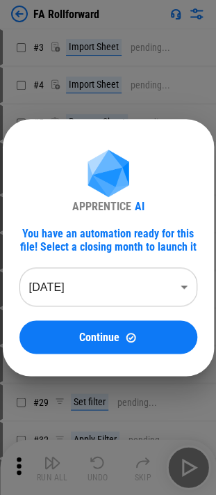
click at [51, 283] on body "FA Rollforward # 3 Import Sheet pending... # 4 Import Sheet pending... # 5 Rena…" at bounding box center [108, 247] width 216 height 495
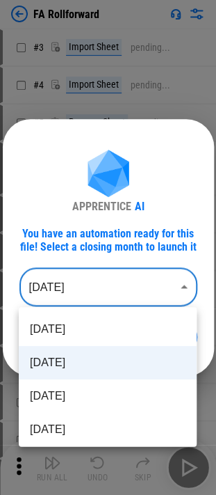
click at [90, 362] on li "[DATE]" at bounding box center [108, 362] width 178 height 33
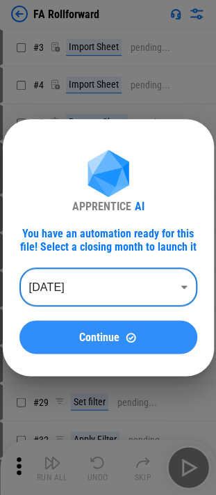
click at [83, 341] on span "Continue" at bounding box center [99, 336] width 40 height 11
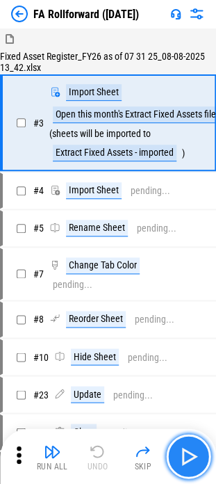
click at [193, 451] on img "button" at bounding box center [188, 456] width 22 height 22
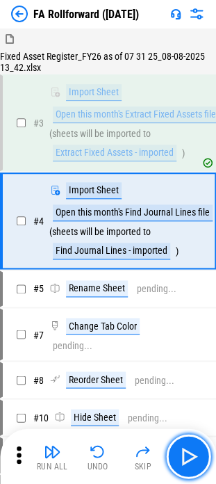
click at [185, 435] on button "button" at bounding box center [188, 456] width 45 height 45
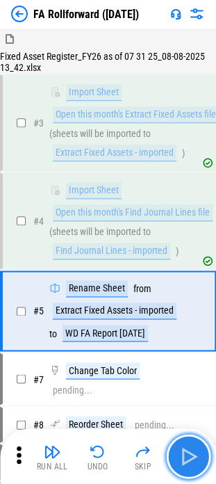
click at [191, 456] on img "button" at bounding box center [188, 456] width 22 height 22
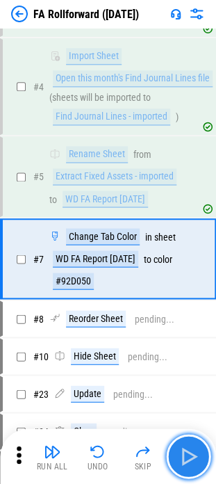
scroll to position [149, 0]
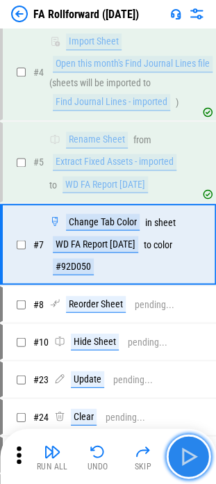
click at [191, 456] on img "button" at bounding box center [188, 456] width 22 height 22
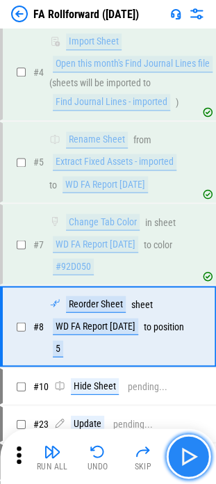
click at [191, 456] on img "button" at bounding box center [188, 456] width 22 height 22
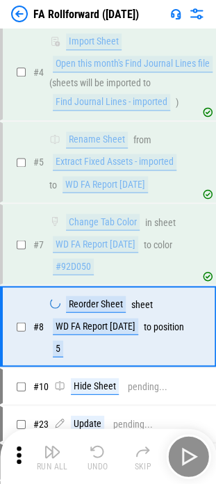
click at [191, 456] on div "Run All Undo Skip" at bounding box center [109, 456] width 202 height 45
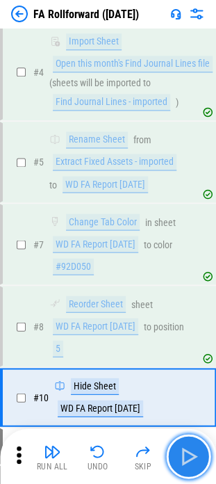
click at [191, 456] on img "button" at bounding box center [188, 456] width 22 height 22
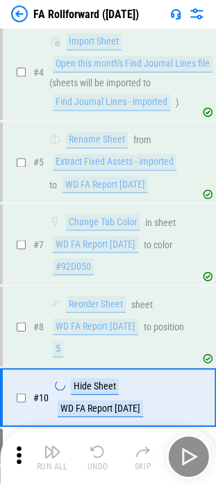
click at [191, 456] on div "Run All Undo Skip" at bounding box center [109, 456] width 202 height 45
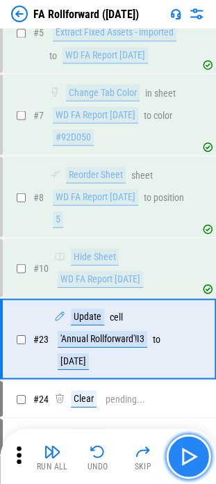
click at [191, 456] on img "button" at bounding box center [188, 456] width 22 height 22
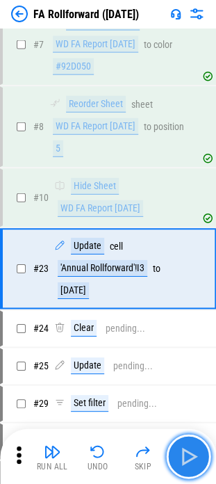
click at [191, 456] on img "button" at bounding box center [188, 456] width 22 height 22
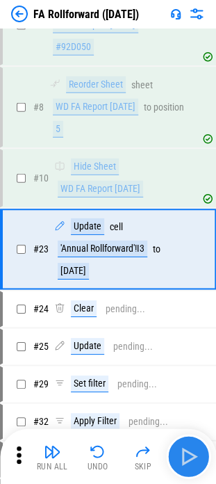
click at [191, 456] on div "Run All Undo Skip" at bounding box center [109, 456] width 202 height 45
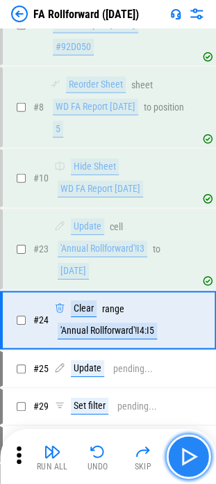
click at [191, 456] on img "button" at bounding box center [188, 456] width 22 height 22
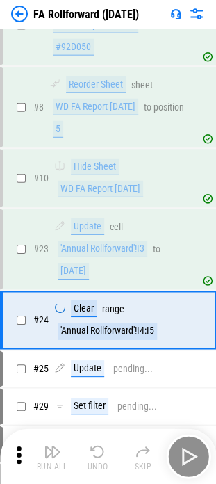
click at [191, 456] on div "Run All Undo Skip" at bounding box center [109, 456] width 202 height 45
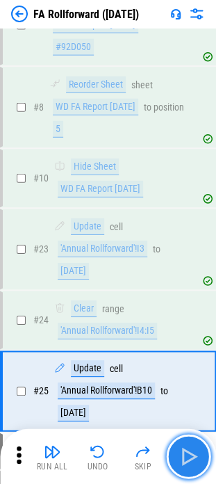
click at [190, 456] on img "button" at bounding box center [188, 456] width 22 height 22
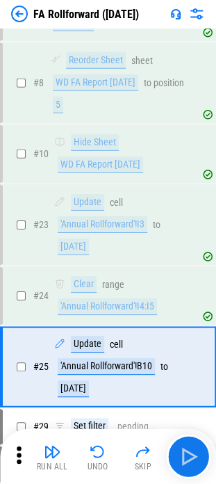
click at [190, 456] on div "Run All Undo Skip" at bounding box center [109, 456] width 202 height 45
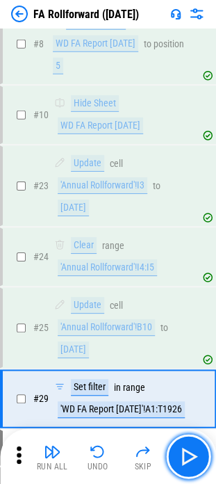
click at [190, 456] on img "button" at bounding box center [188, 456] width 22 height 22
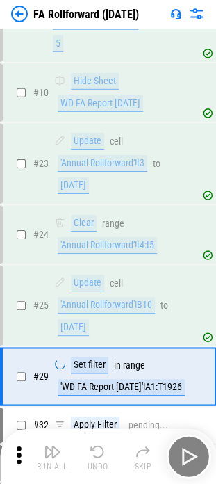
click at [190, 456] on div "Run All Undo Skip" at bounding box center [109, 456] width 202 height 45
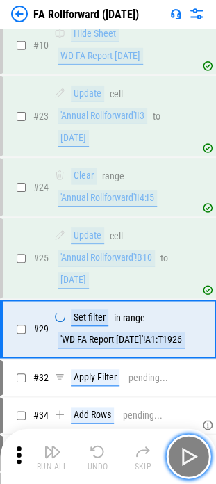
click at [190, 456] on img "button" at bounding box center [188, 456] width 22 height 22
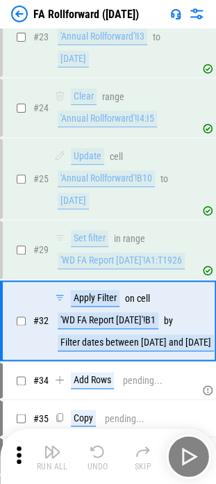
click at [190, 456] on div "Run All Undo Skip" at bounding box center [109, 456] width 202 height 45
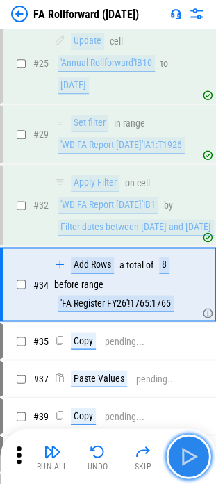
scroll to position [728, 0]
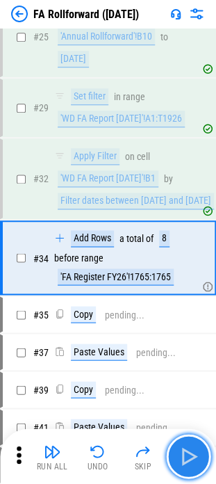
click at [190, 456] on img "button" at bounding box center [188, 456] width 22 height 22
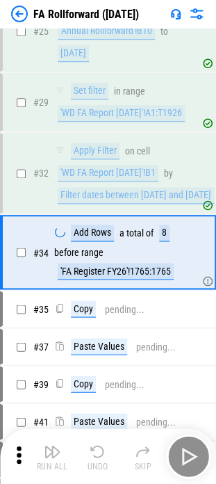
click at [190, 456] on div "Run All Undo Skip" at bounding box center [109, 456] width 202 height 45
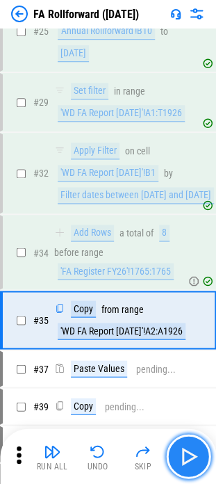
click at [190, 456] on img "button" at bounding box center [188, 456] width 22 height 22
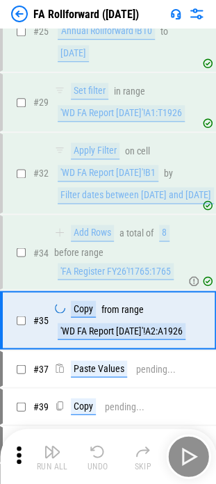
click at [190, 456] on div "Run All Undo Skip" at bounding box center [109, 456] width 202 height 45
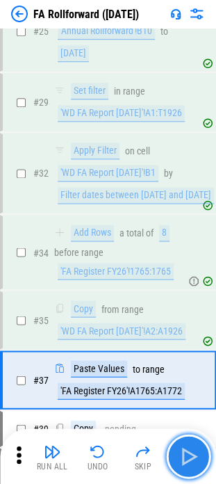
click at [190, 456] on img "button" at bounding box center [188, 456] width 22 height 22
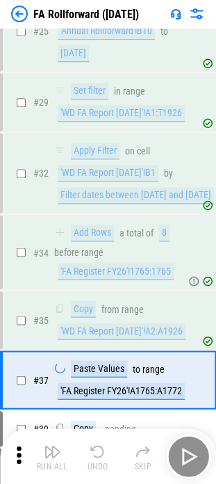
click at [190, 456] on div "Run All Undo Skip" at bounding box center [109, 456] width 202 height 45
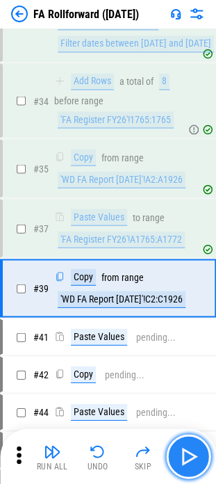
click at [190, 456] on img "button" at bounding box center [188, 456] width 22 height 22
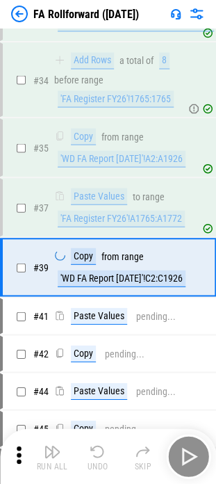
click at [190, 456] on div "Run All Undo Skip" at bounding box center [109, 456] width 202 height 45
click at [190, 456] on img "button" at bounding box center [188, 456] width 22 height 22
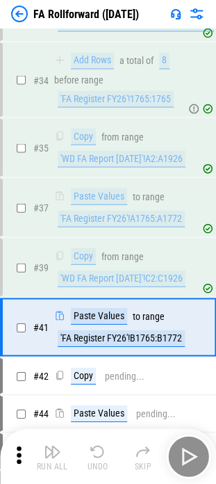
click at [190, 456] on div "Run All Undo Skip" at bounding box center [109, 456] width 202 height 45
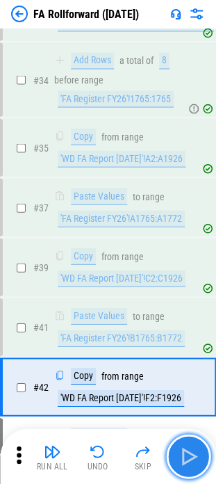
click at [190, 456] on img "button" at bounding box center [188, 456] width 22 height 22
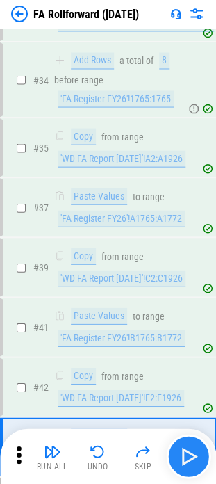
click at [190, 456] on div "Run All Undo Skip" at bounding box center [109, 456] width 202 height 45
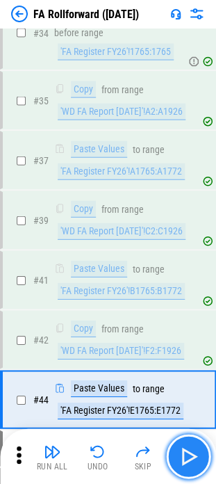
click at [190, 456] on img "button" at bounding box center [188, 456] width 22 height 22
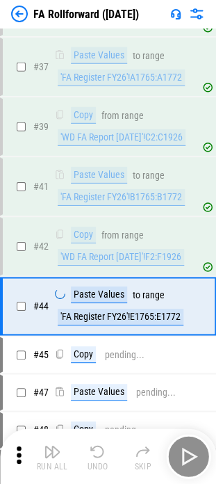
click at [190, 456] on div "Run All Undo Skip" at bounding box center [109, 456] width 202 height 45
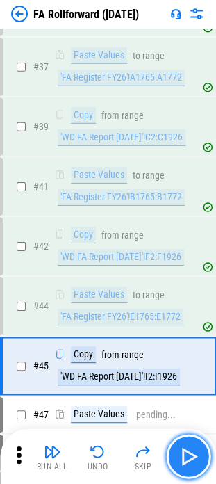
click at [190, 456] on img "button" at bounding box center [188, 456] width 22 height 22
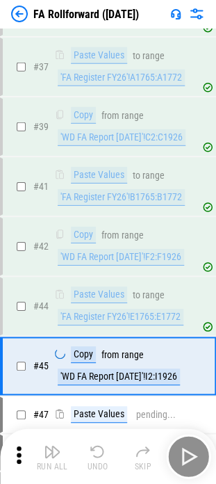
click at [190, 456] on div "Run All Undo Skip" at bounding box center [109, 456] width 202 height 45
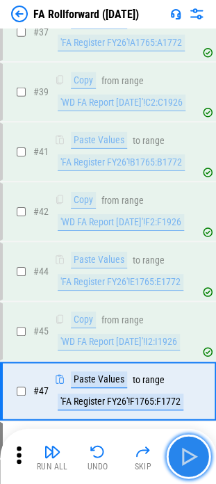
scroll to position [1196, 0]
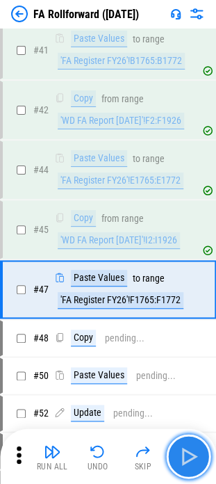
click at [190, 456] on img "button" at bounding box center [188, 456] width 22 height 22
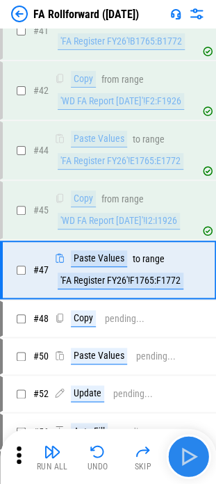
click at [190, 456] on div "Run All Undo Skip" at bounding box center [109, 456] width 202 height 45
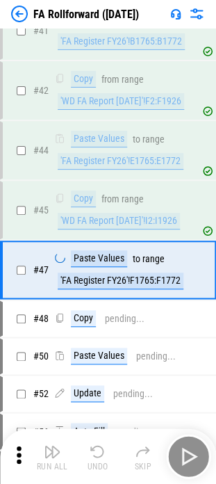
click at [190, 456] on div "Run All Undo Skip" at bounding box center [109, 456] width 202 height 45
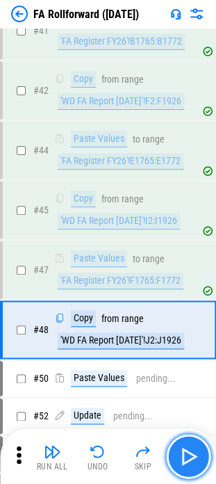
click at [190, 456] on img "button" at bounding box center [188, 456] width 22 height 22
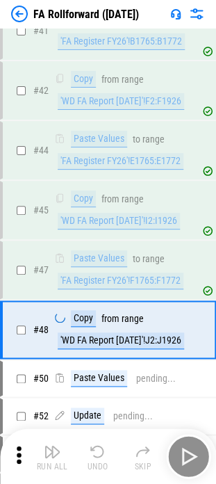
click at [190, 456] on div "Run All Undo Skip" at bounding box center [109, 456] width 202 height 45
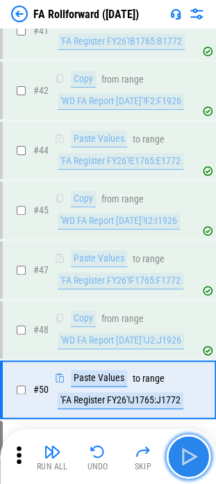
click at [190, 456] on img "button" at bounding box center [188, 456] width 22 height 22
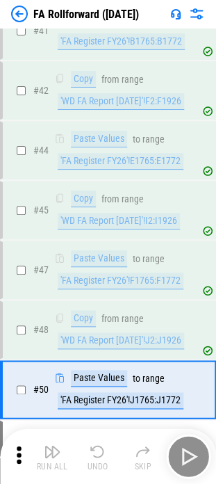
click at [190, 456] on div "Run All Undo Skip" at bounding box center [109, 456] width 202 height 45
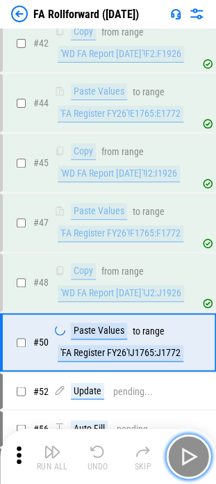
click at [190, 456] on img "button" at bounding box center [188, 456] width 22 height 22
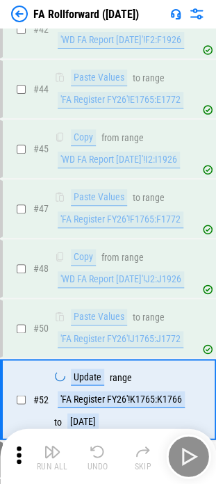
click at [190, 456] on div "Run All Undo Skip" at bounding box center [109, 456] width 202 height 45
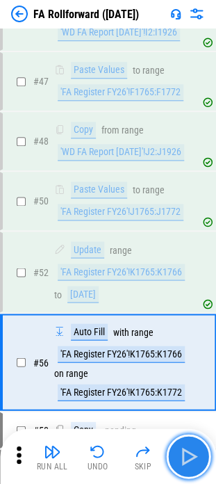
click at [190, 456] on img "button" at bounding box center [188, 456] width 22 height 22
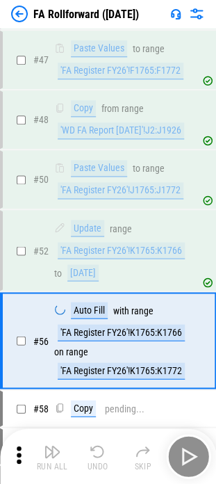
click at [190, 456] on div "Run All Undo Skip" at bounding box center [109, 456] width 202 height 45
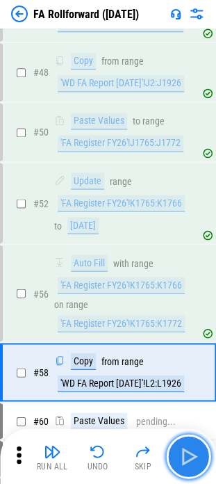
click at [190, 456] on img "button" at bounding box center [188, 456] width 22 height 22
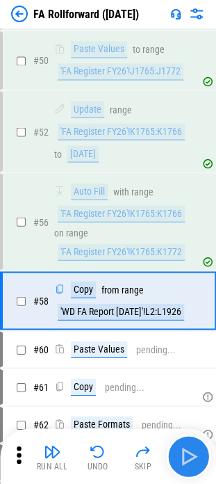
click at [190, 456] on div "Run All Undo Skip" at bounding box center [109, 456] width 202 height 45
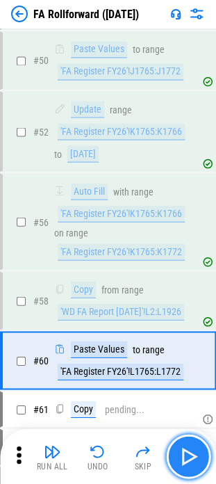
click at [190, 456] on img "button" at bounding box center [188, 456] width 22 height 22
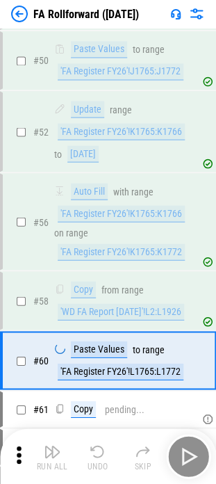
click at [190, 456] on div "Run All Undo Skip" at bounding box center [109, 456] width 202 height 45
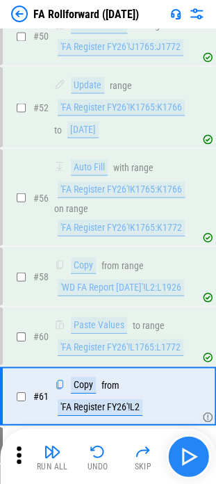
click at [190, 456] on div "Run All Undo Skip" at bounding box center [109, 456] width 202 height 45
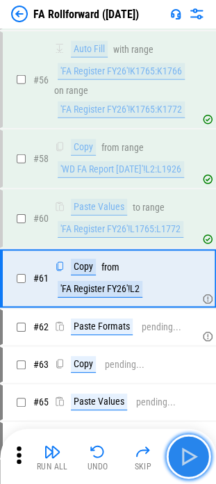
scroll to position [1690, 0]
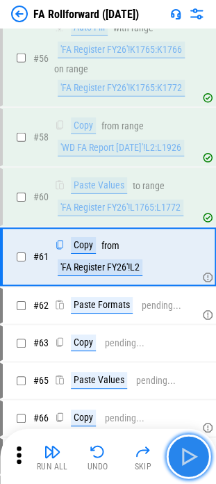
click at [190, 456] on img "button" at bounding box center [188, 456] width 22 height 22
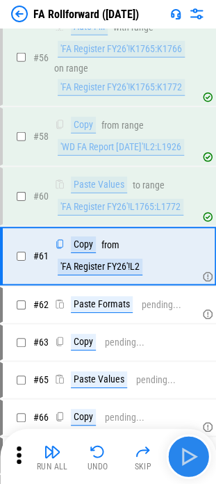
click at [190, 456] on div "Run All Undo Skip" at bounding box center [109, 456] width 202 height 45
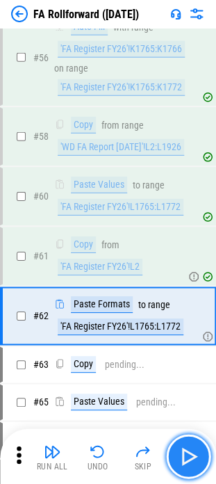
click at [190, 456] on img "button" at bounding box center [188, 456] width 22 height 22
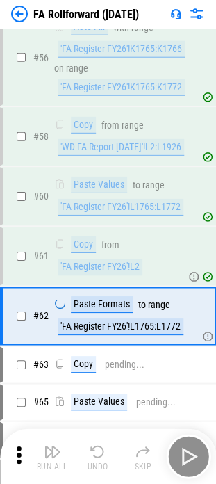
click at [190, 456] on div "Run All Undo Skip" at bounding box center [109, 456] width 202 height 45
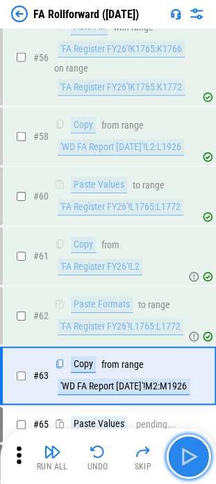
click at [190, 456] on img "button" at bounding box center [188, 456] width 22 height 22
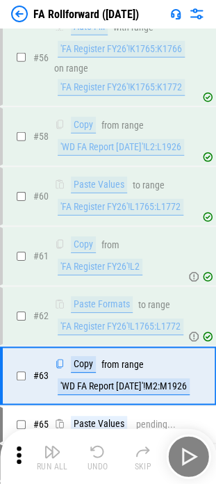
click at [190, 456] on div "Run All Undo Skip" at bounding box center [109, 456] width 202 height 45
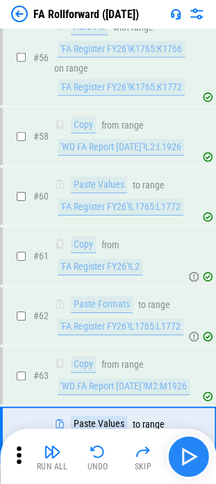
click at [190, 456] on div "Run All Undo Skip" at bounding box center [109, 456] width 202 height 45
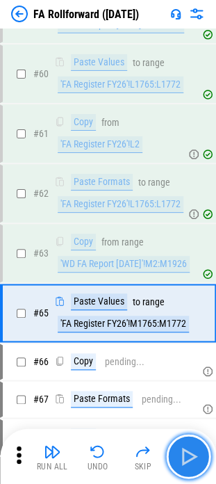
click at [190, 456] on img "button" at bounding box center [188, 456] width 22 height 22
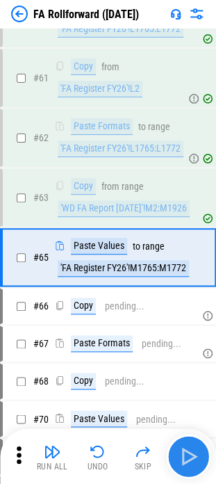
click at [190, 456] on div "Run All Undo Skip" at bounding box center [109, 456] width 202 height 45
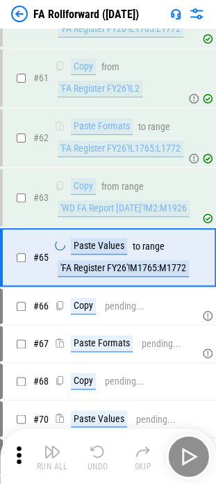
click at [190, 456] on div "Run All Undo Skip" at bounding box center [109, 456] width 202 height 45
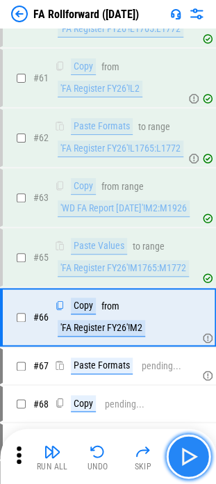
click at [190, 456] on img "button" at bounding box center [188, 456] width 22 height 22
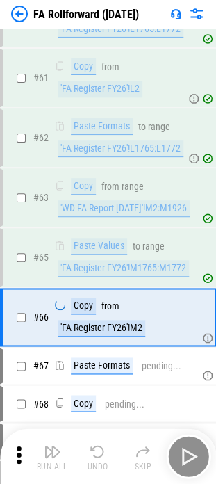
click at [190, 456] on div "Run All Undo Skip" at bounding box center [109, 456] width 202 height 45
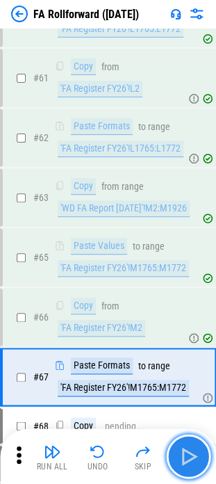
click at [190, 456] on img "button" at bounding box center [188, 456] width 22 height 22
click at [190, 456] on div "Run All Undo Skip" at bounding box center [109, 456] width 202 height 45
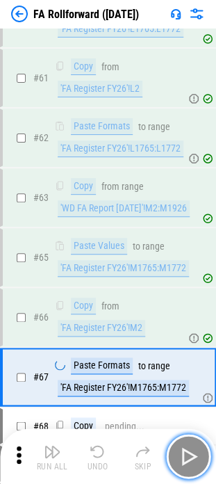
scroll to position [1990, 0]
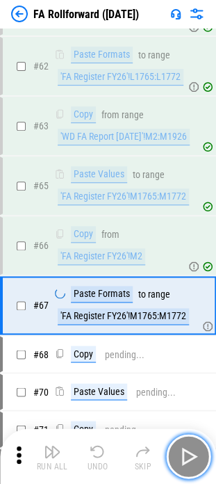
click at [190, 456] on img "button" at bounding box center [188, 456] width 22 height 22
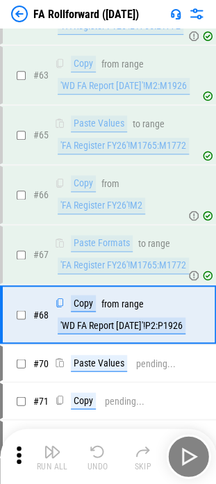
click at [190, 456] on div "Run All Undo Skip" at bounding box center [109, 456] width 202 height 45
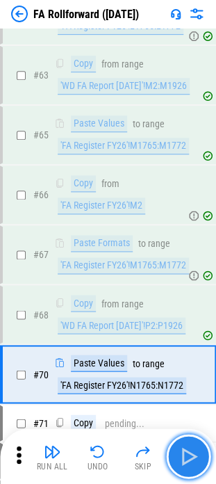
click at [190, 456] on img "button" at bounding box center [188, 456] width 22 height 22
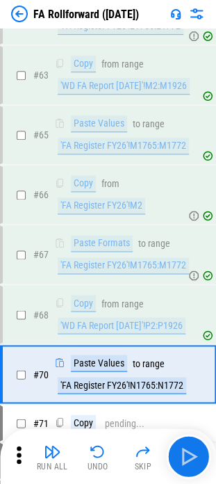
click at [190, 456] on div "Run All Undo Skip" at bounding box center [109, 456] width 202 height 45
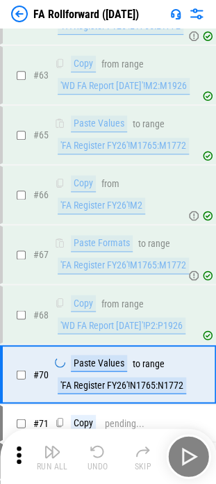
click at [190, 456] on div "Run All Undo Skip" at bounding box center [109, 456] width 202 height 45
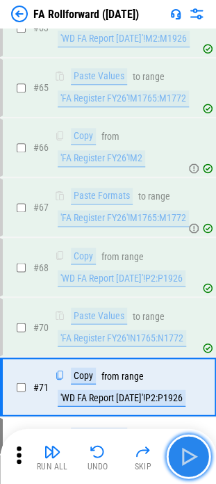
click at [190, 456] on img "button" at bounding box center [188, 456] width 22 height 22
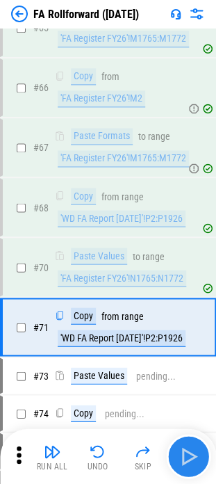
click at [190, 456] on div "Run All Undo Skip" at bounding box center [109, 456] width 202 height 45
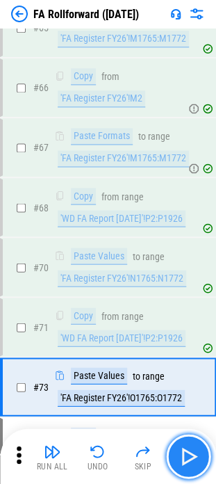
click at [190, 456] on img "button" at bounding box center [188, 456] width 22 height 22
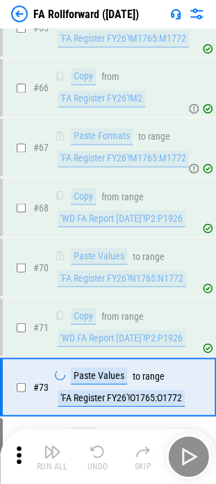
click at [190, 456] on div "Run All Undo Skip" at bounding box center [109, 456] width 202 height 45
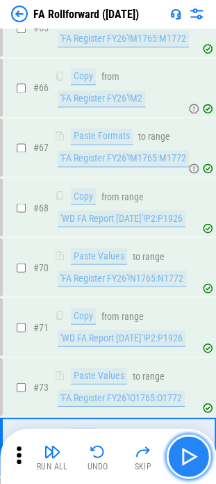
scroll to position [2206, 0]
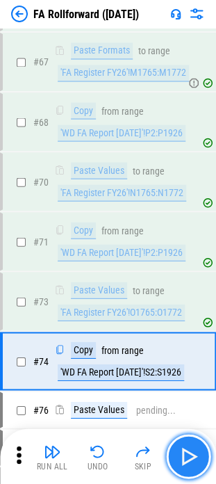
click at [190, 456] on img "button" at bounding box center [188, 456] width 22 height 22
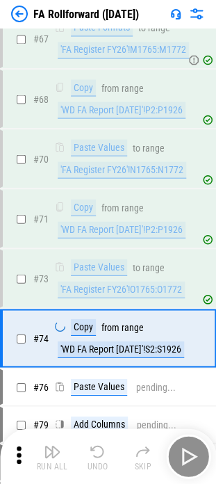
click at [190, 456] on div "Run All Undo Skip" at bounding box center [109, 456] width 202 height 45
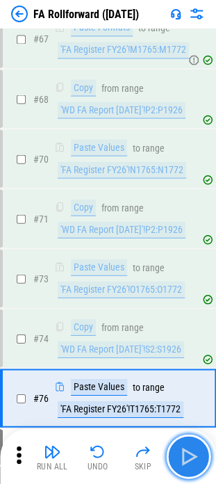
click at [190, 456] on img "button" at bounding box center [188, 456] width 22 height 22
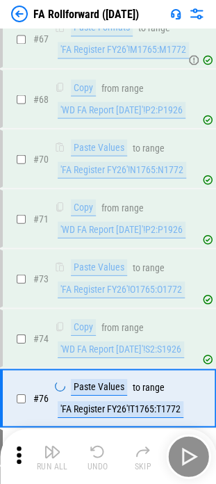
click at [190, 456] on div "Run All Undo Skip" at bounding box center [109, 456] width 202 height 45
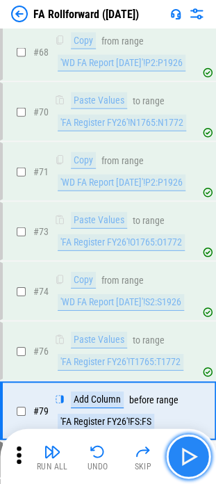
click at [190, 456] on img "button" at bounding box center [188, 456] width 22 height 22
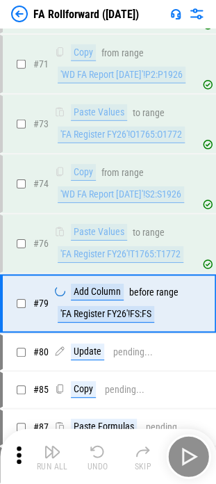
click at [190, 456] on div "Run All Undo Skip" at bounding box center [109, 456] width 202 height 45
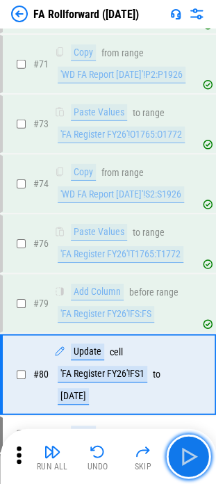
click at [190, 456] on img "button" at bounding box center [188, 456] width 22 height 22
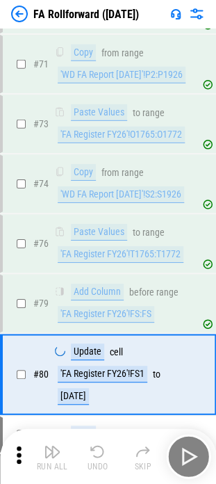
click at [190, 456] on div "Run All Undo Skip" at bounding box center [109, 456] width 202 height 45
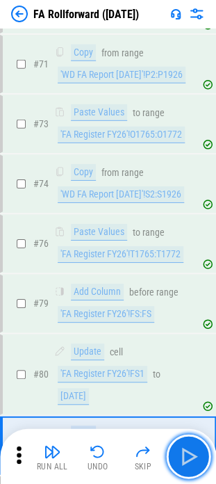
click at [190, 456] on img "button" at bounding box center [188, 456] width 22 height 22
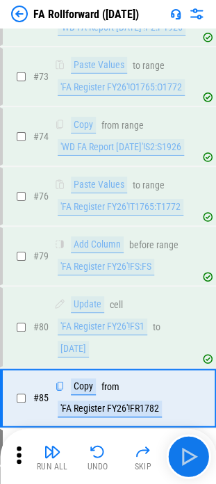
click at [190, 456] on div "Run All Undo Skip" at bounding box center [109, 456] width 202 height 45
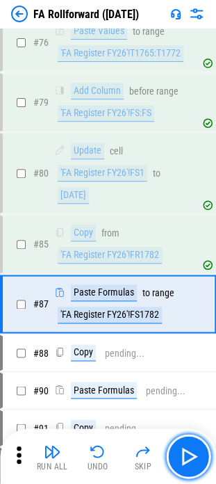
click at [190, 456] on img "button" at bounding box center [188, 456] width 22 height 22
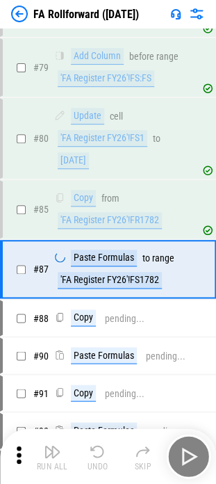
click at [190, 456] on div "Run All Undo Skip" at bounding box center [109, 456] width 202 height 45
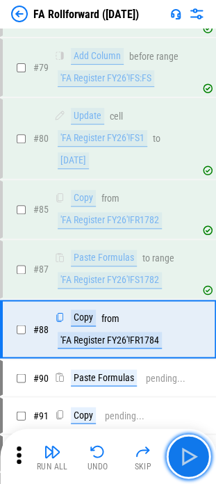
click at [190, 456] on img "button" at bounding box center [188, 456] width 22 height 22
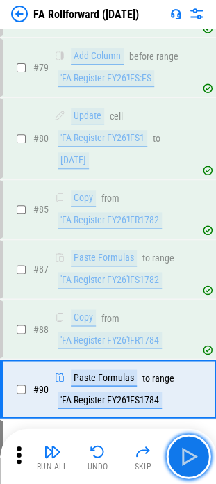
click at [190, 456] on img "button" at bounding box center [188, 456] width 22 height 22
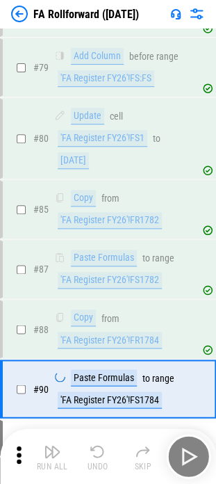
click at [190, 456] on div "Run All Undo Skip" at bounding box center [109, 456] width 202 height 45
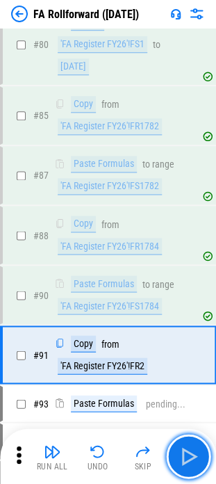
click at [190, 456] on img "button" at bounding box center [188, 456] width 22 height 22
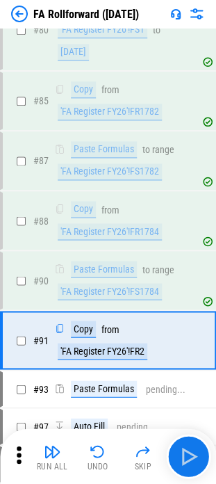
click at [190, 456] on div "Run All Undo Skip" at bounding box center [109, 456] width 202 height 45
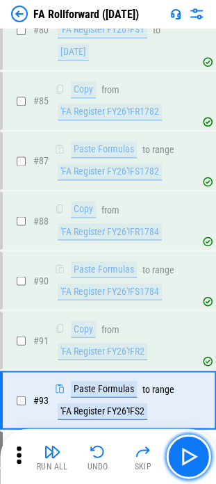
click at [190, 456] on img "button" at bounding box center [188, 456] width 22 height 22
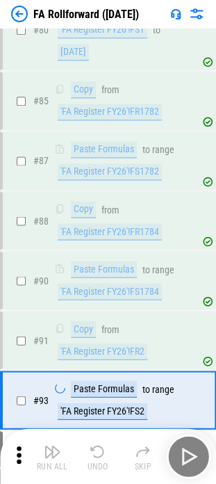
click at [190, 456] on div "Run All Undo Skip" at bounding box center [109, 456] width 202 height 45
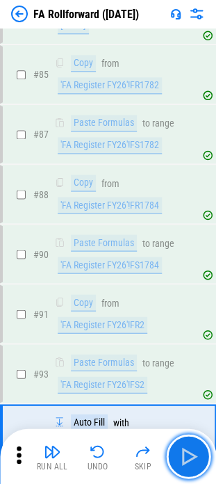
click at [190, 456] on img "button" at bounding box center [188, 456] width 22 height 22
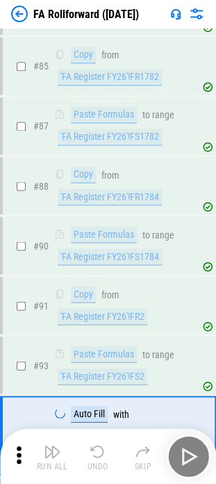
click at [190, 456] on div "Run All Undo Skip" at bounding box center [109, 456] width 202 height 45
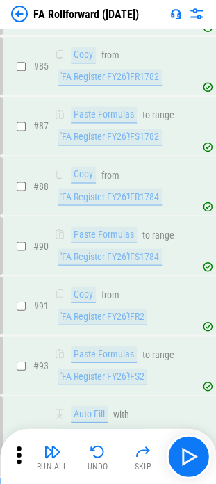
click at [190, 456] on div "Run All Undo Skip" at bounding box center [109, 456] width 202 height 45
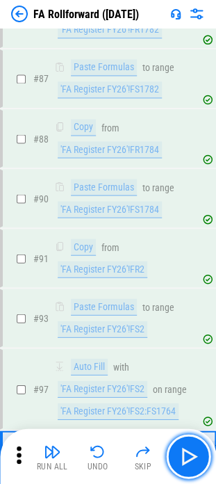
click at [190, 456] on img "button" at bounding box center [188, 456] width 22 height 22
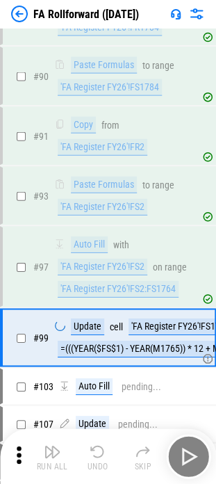
click at [190, 456] on div "Run All Undo Skip" at bounding box center [109, 456] width 202 height 45
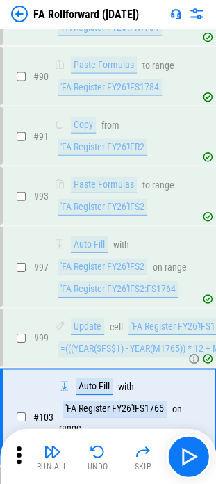
scroll to position [3029, 0]
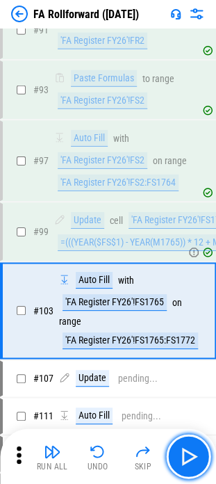
click at [190, 456] on img "button" at bounding box center [188, 456] width 22 height 22
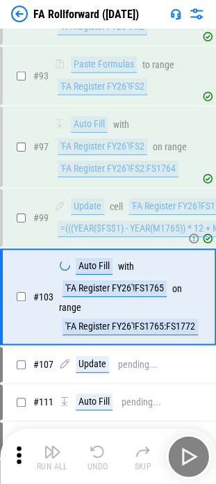
click at [190, 456] on div "Run All Undo Skip" at bounding box center [109, 456] width 202 height 45
click at [191, 460] on div "Run All Undo Skip" at bounding box center [109, 456] width 202 height 45
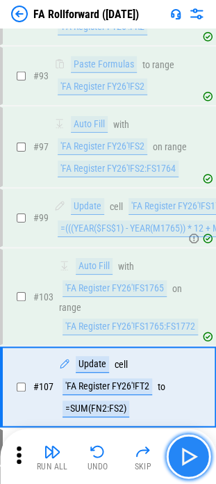
click at [191, 460] on img "button" at bounding box center [188, 456] width 22 height 22
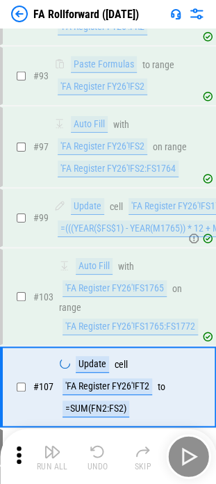
click at [191, 460] on div "Run All Undo Skip" at bounding box center [109, 456] width 202 height 45
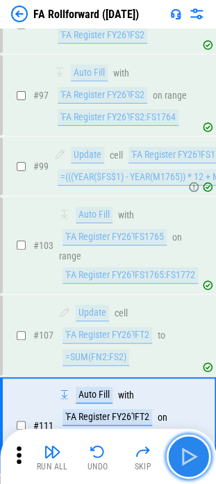
click at [191, 460] on img "button" at bounding box center [188, 456] width 22 height 22
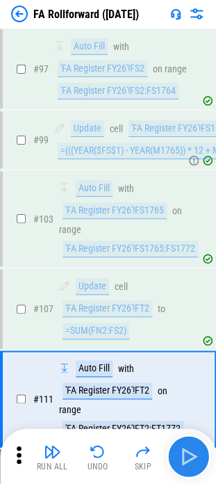
click at [191, 460] on div "Run All Undo Skip" at bounding box center [109, 456] width 202 height 45
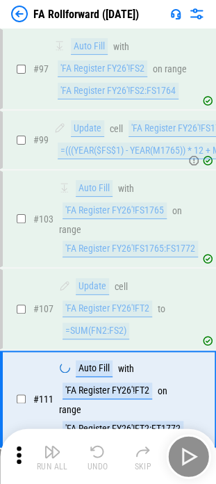
click at [191, 460] on div "Run All Undo Skip" at bounding box center [109, 456] width 202 height 45
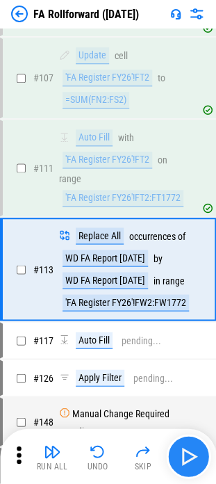
scroll to position [3354, 0]
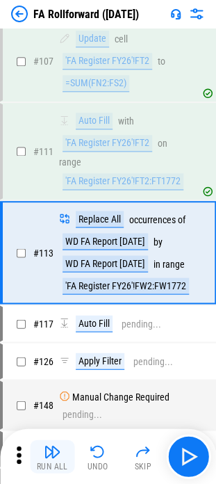
click at [51, 453] on img "button" at bounding box center [52, 451] width 17 height 17
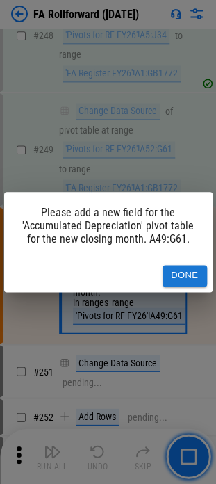
scroll to position [5991, 0]
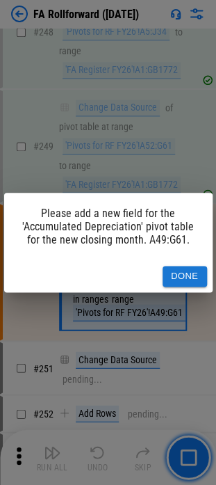
click at [195, 278] on button "Done" at bounding box center [185, 277] width 45 height 22
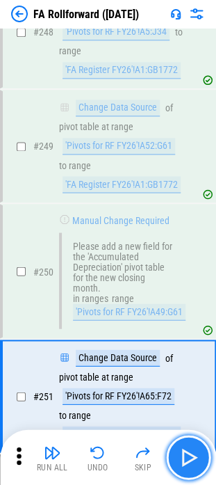
click at [184, 454] on img "button" at bounding box center [188, 457] width 22 height 22
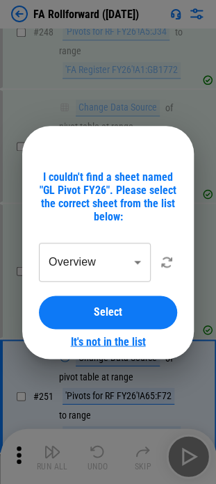
click at [107, 338] on link "It's not in the list" at bounding box center [108, 341] width 75 height 13
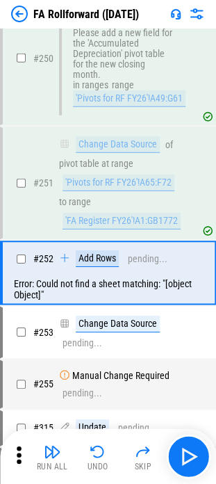
scroll to position [6205, 0]
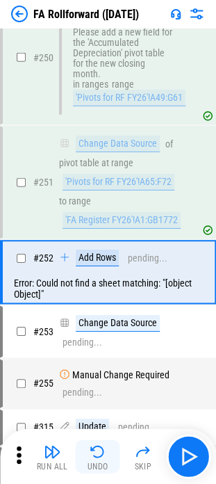
click at [90, 462] on div "Undo" at bounding box center [98, 466] width 21 height 8
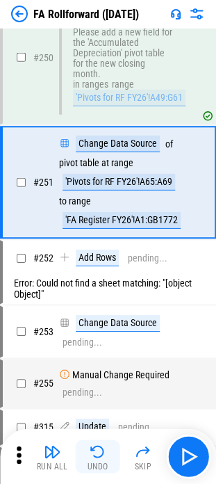
click at [93, 457] on img "button" at bounding box center [98, 451] width 17 height 17
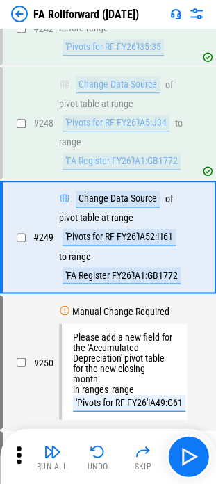
scroll to position [5859, 0]
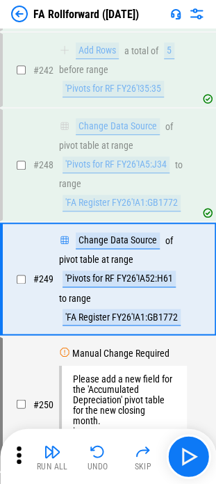
click at [99, 271] on div "'Pivots for RF FY26'!A52:H61" at bounding box center [119, 279] width 113 height 17
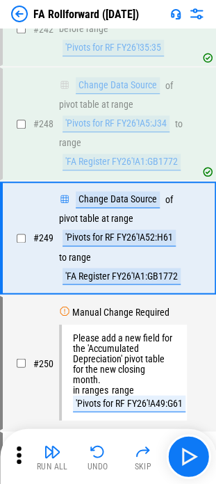
scroll to position [5928, 0]
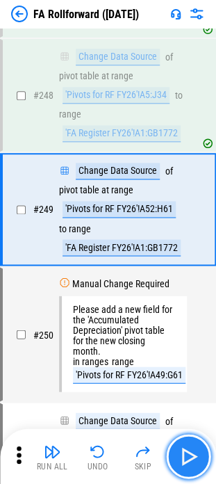
click at [198, 461] on img "button" at bounding box center [188, 456] width 22 height 22
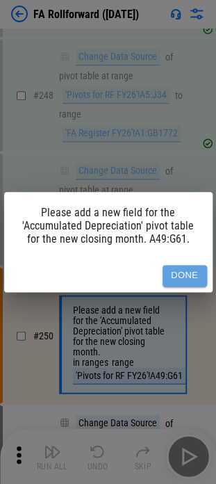
click at [177, 282] on button "Done" at bounding box center [185, 276] width 45 height 22
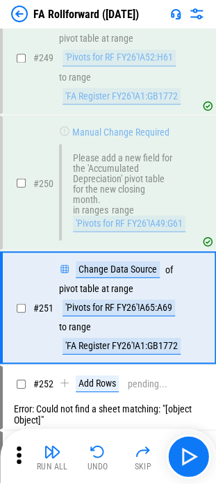
scroll to position [6115, 0]
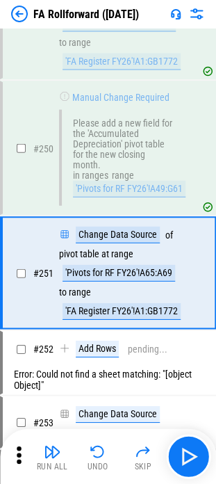
click at [139, 271] on div "Change Data Source of pivot table at range 'Pivots for RF FY26'!A65:A69 to rang…" at bounding box center [123, 272] width 128 height 93
click at [136, 255] on div "Change Data Source of pivot table at range 'Pivots for RF FY26'!A65:A69 to rang…" at bounding box center [123, 272] width 128 height 93
click at [15, 447] on icon at bounding box center [18, 455] width 21 height 21
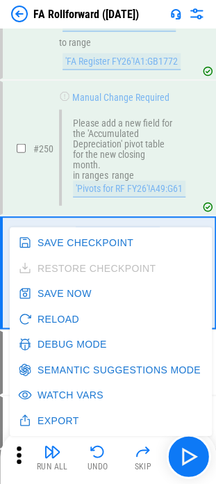
click at [44, 318] on button "Reload" at bounding box center [50, 319] width 70 height 26
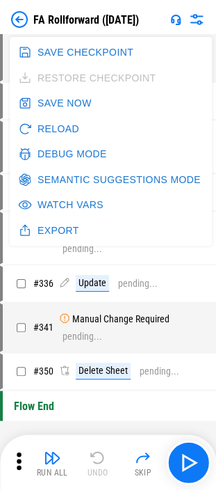
scroll to position [3470, 0]
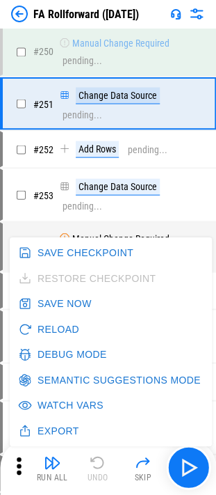
click at [44, 318] on button "Reload" at bounding box center [50, 329] width 70 height 26
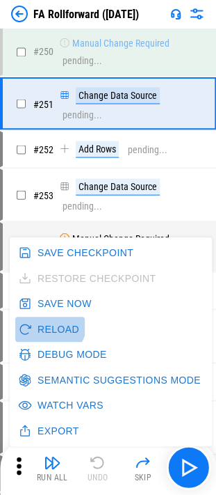
click at [43, 321] on button "Reload" at bounding box center [50, 329] width 70 height 26
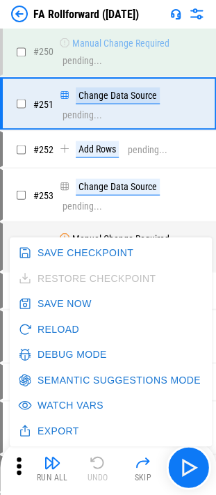
click at [43, 321] on button "Reload" at bounding box center [50, 329] width 70 height 26
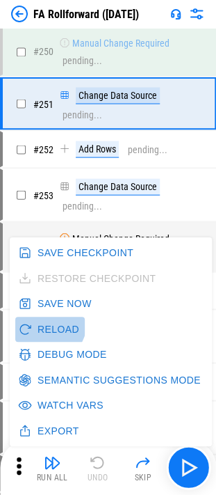
click at [43, 321] on button "Reload" at bounding box center [50, 329] width 70 height 26
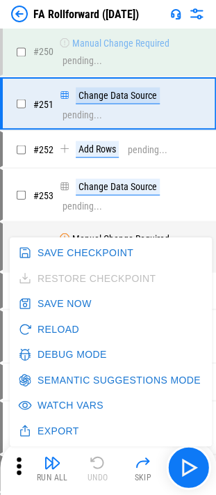
click at [43, 321] on button "Reload" at bounding box center [50, 329] width 70 height 26
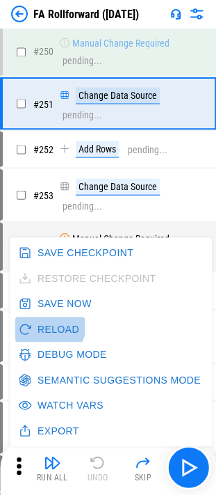
click at [43, 321] on button "Reload" at bounding box center [50, 329] width 70 height 26
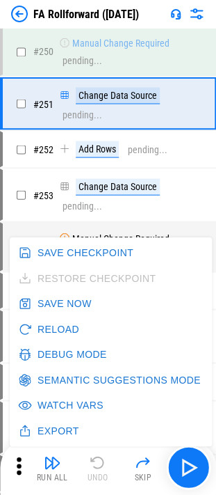
click at [83, 200] on div "pending..." at bounding box center [83, 205] width 40 height 10
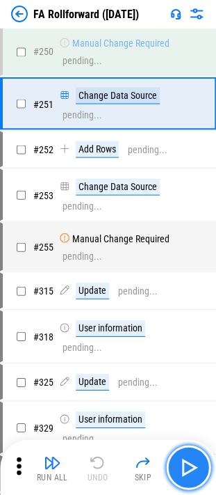
click at [195, 472] on img "button" at bounding box center [188, 467] width 22 height 22
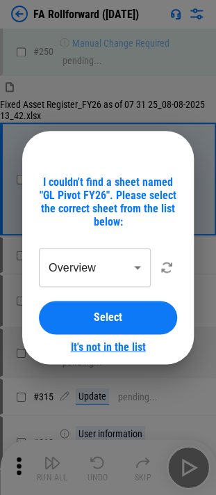
click at [118, 345] on link "It's not in the list" at bounding box center [108, 345] width 75 height 13
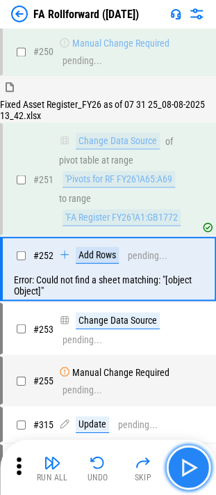
click at [202, 468] on button "button" at bounding box center [188, 467] width 45 height 45
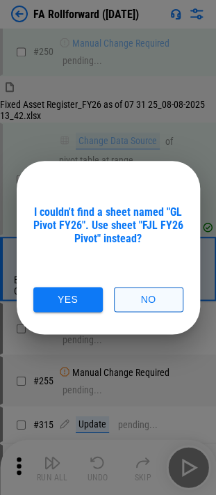
click at [141, 294] on button "No" at bounding box center [149, 300] width 70 height 26
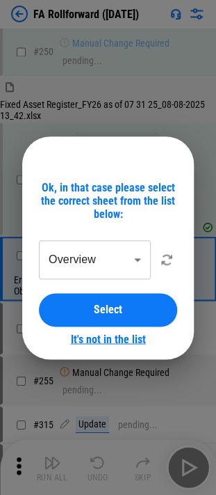
click at [126, 332] on link "It's not in the list" at bounding box center [108, 338] width 75 height 13
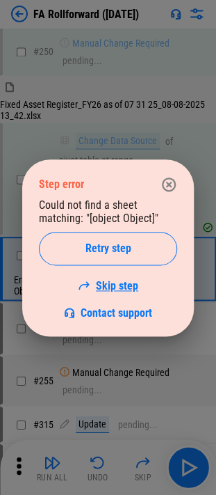
click at [120, 286] on link "Skip step" at bounding box center [108, 285] width 61 height 13
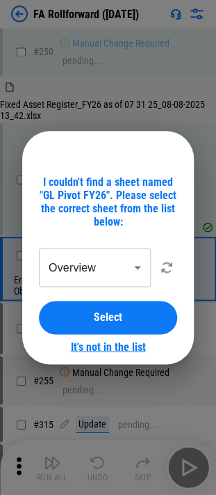
click at [117, 345] on link "It's not in the list" at bounding box center [108, 345] width 75 height 13
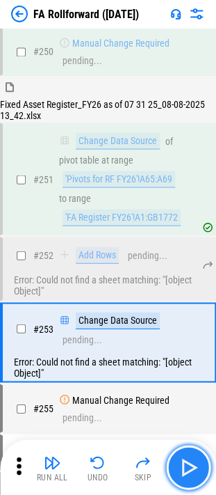
click at [193, 460] on img "button" at bounding box center [188, 467] width 22 height 22
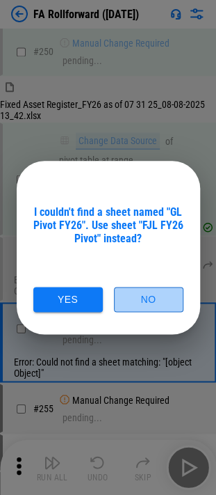
click at [135, 307] on button "No" at bounding box center [149, 300] width 70 height 26
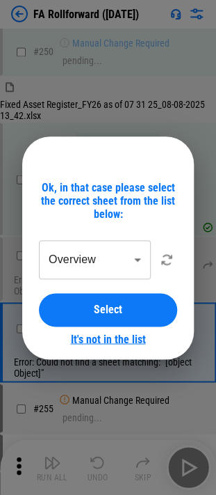
click at [117, 338] on link "It's not in the list" at bounding box center [108, 338] width 75 height 13
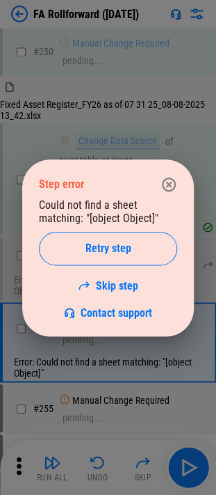
click at [113, 294] on div "Could not find a sheet matching: "[object Object]" Retry step Skip step Contact…" at bounding box center [108, 258] width 138 height 121
click at [113, 291] on link "Skip step" at bounding box center [108, 285] width 61 height 13
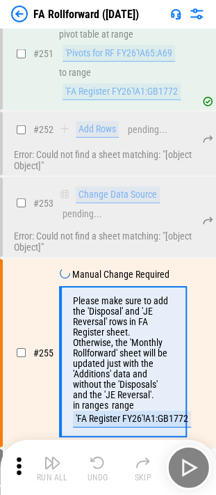
scroll to position [3665, 0]
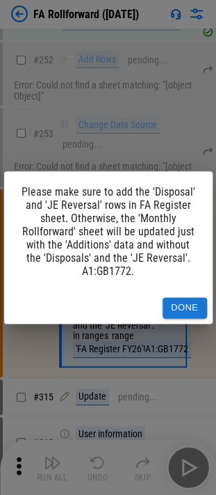
click at [138, 193] on div "Please make sure to add the 'Disposal' and 'JE Reversal' rows in FA Register sh…" at bounding box center [108, 231] width 209 height 120
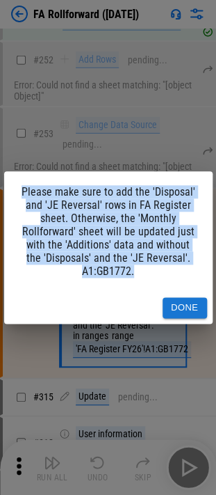
click at [138, 193] on div "Please make sure to add the 'Disposal' and 'JE Reversal' rows in FA Register sh…" at bounding box center [108, 231] width 209 height 120
click at [97, 204] on div "Please make sure to add the 'Disposal' and 'JE Reversal' rows in FA Register sh…" at bounding box center [108, 231] width 209 height 120
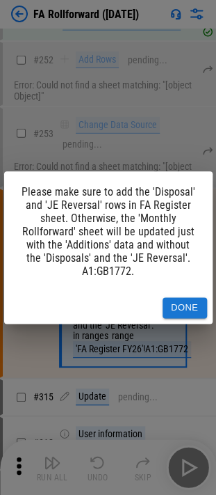
click at [186, 310] on button "Done" at bounding box center [185, 308] width 45 height 22
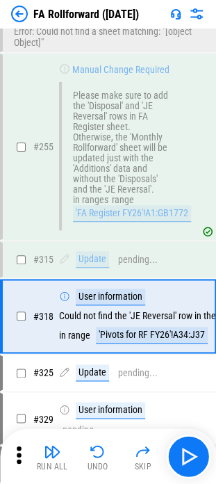
scroll to position [3838, 0]
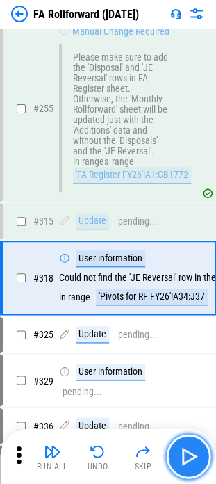
click at [179, 445] on img "button" at bounding box center [188, 456] width 22 height 22
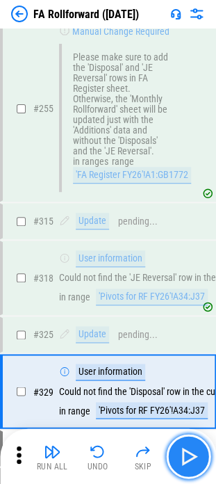
click at [181, 445] on img "button" at bounding box center [188, 456] width 22 height 22
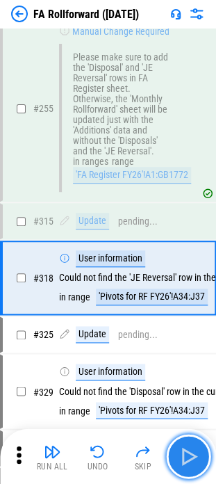
click at [181, 445] on img "button" at bounding box center [188, 456] width 22 height 22
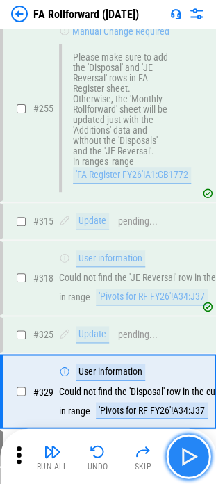
click at [181, 445] on img "button" at bounding box center [188, 456] width 22 height 22
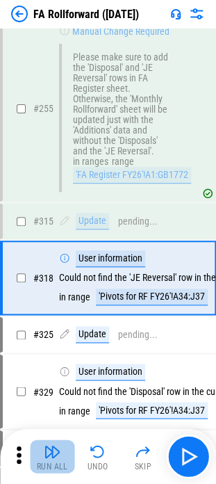
click at [51, 463] on div "Run All" at bounding box center [52, 466] width 31 height 8
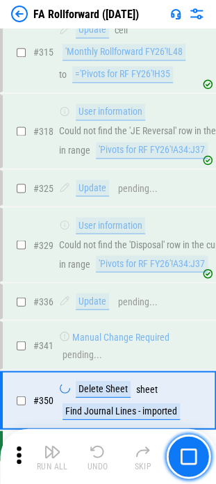
scroll to position [4037, 0]
